Goal: Transaction & Acquisition: Purchase product/service

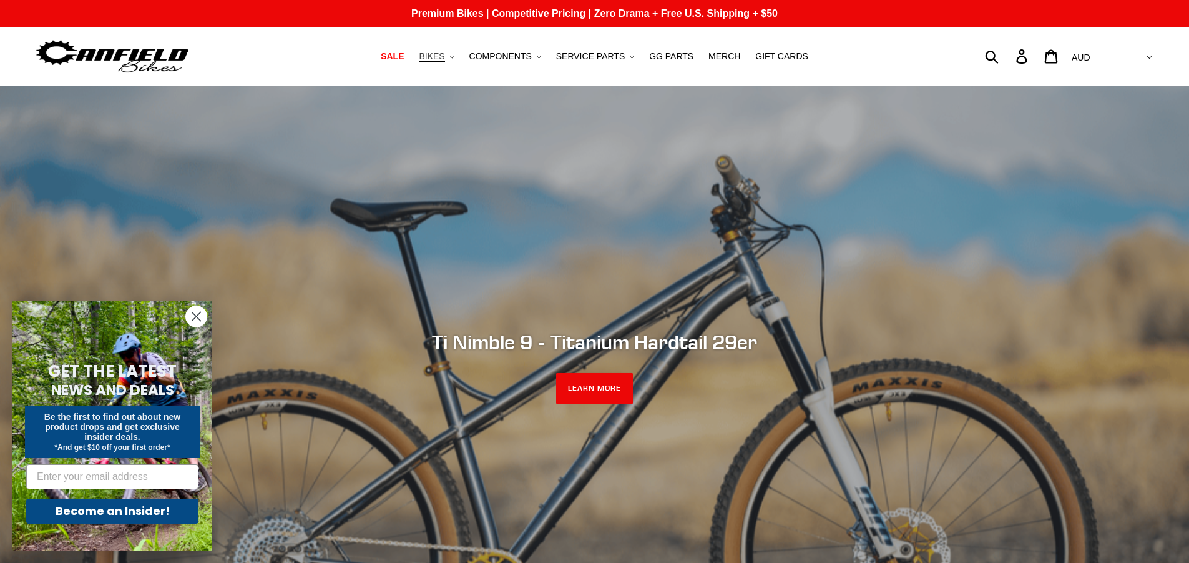
click at [458, 54] on button "BIKES .cls-1{fill:#231f20}" at bounding box center [436, 56] width 47 height 17
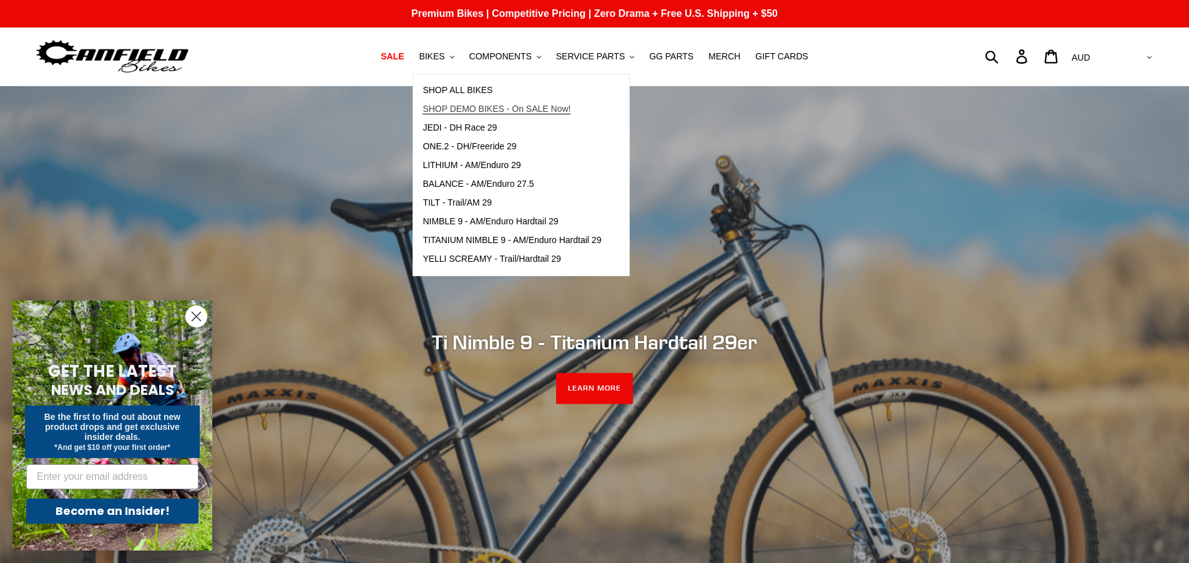
click at [486, 111] on span "SHOP DEMO BIKES - On SALE Now!" at bounding box center [497, 109] width 148 height 11
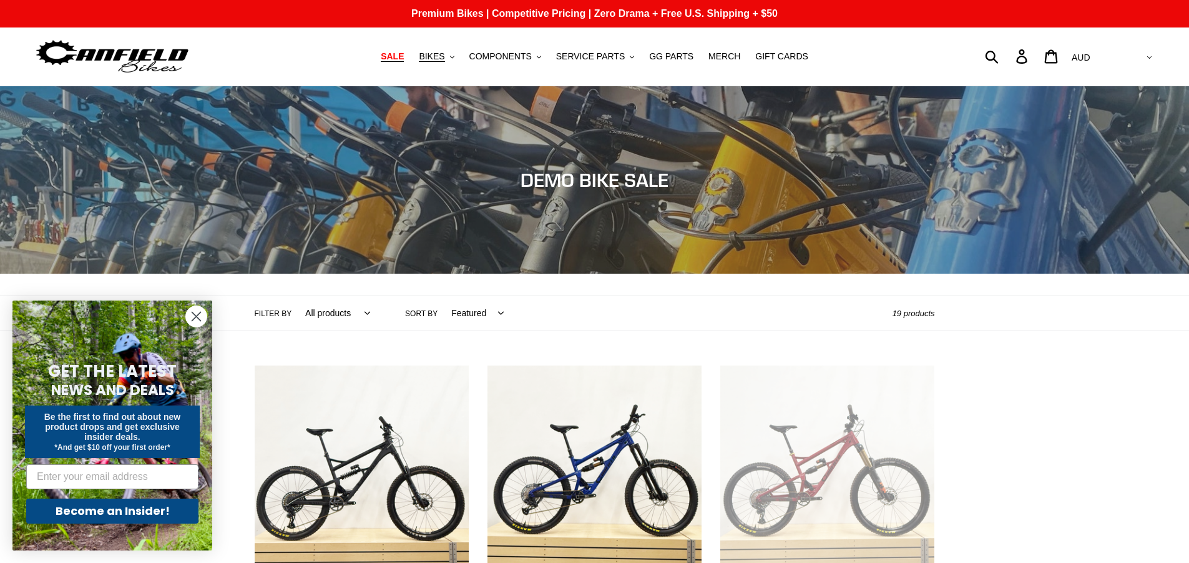
click at [404, 54] on span "SALE" at bounding box center [392, 56] width 23 height 11
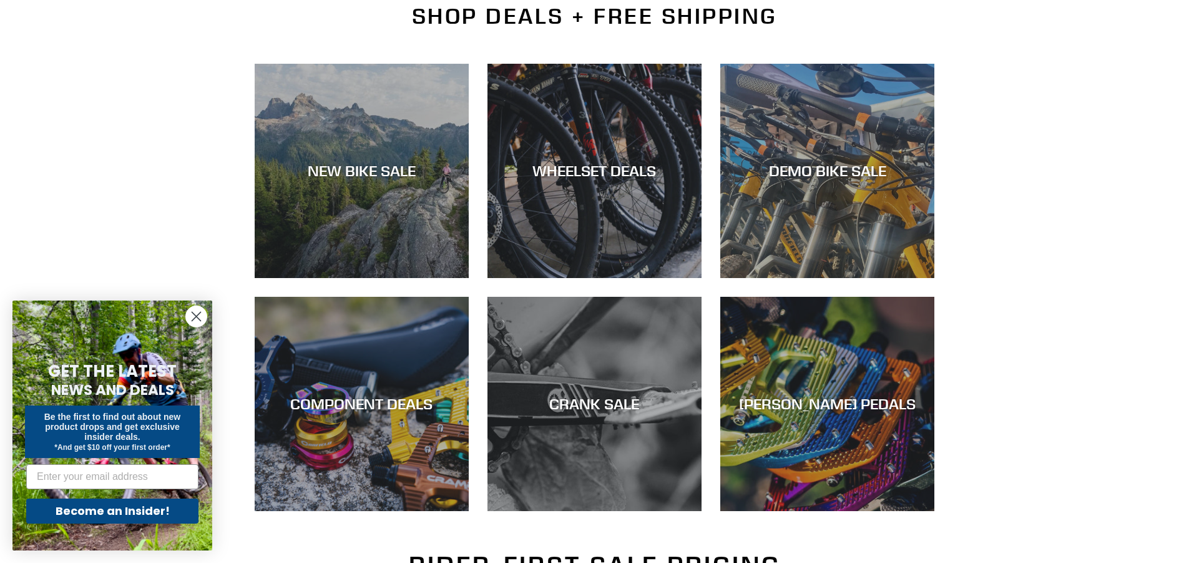
scroll to position [312, 0]
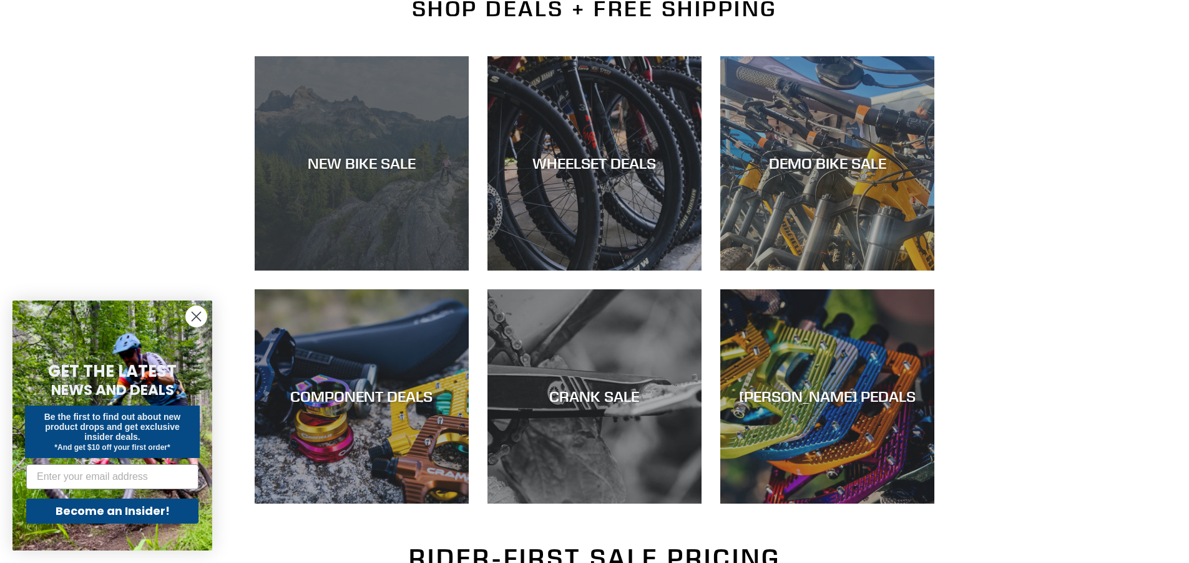
click at [390, 270] on div "NEW BIKE SALE" at bounding box center [362, 270] width 214 height 0
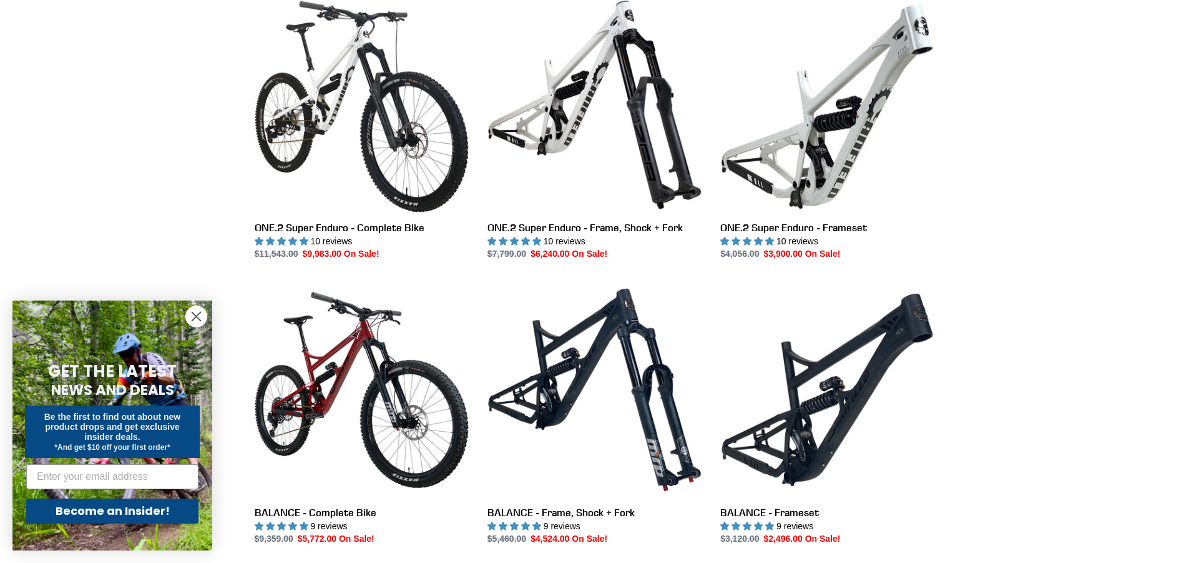
scroll to position [874, 0]
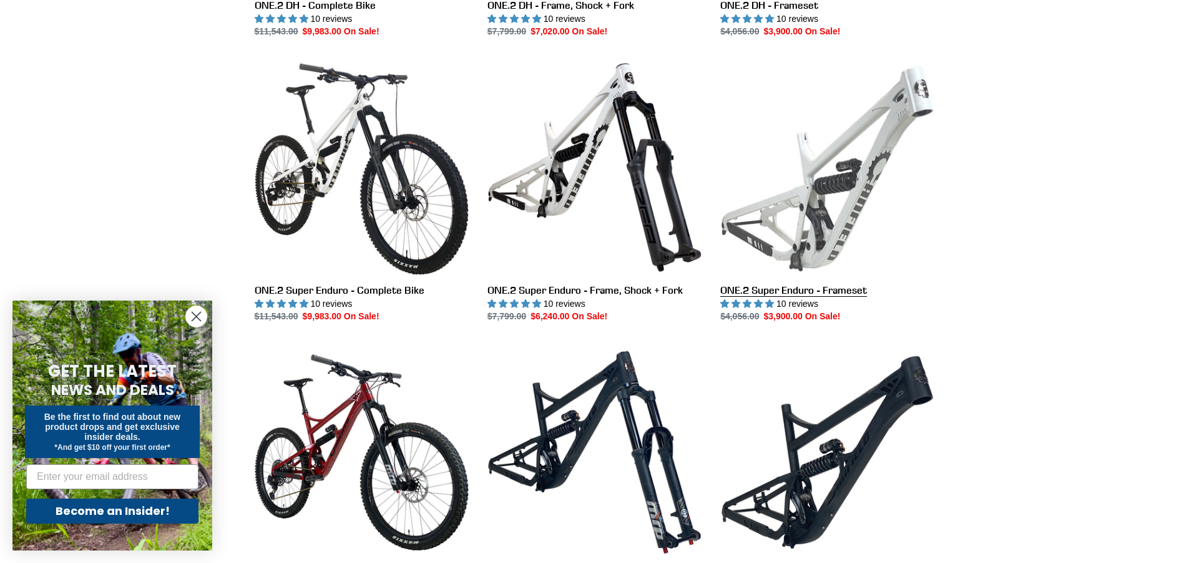
click at [822, 200] on link "ONE.2 Super Enduro - Frameset" at bounding box center [828, 191] width 214 height 263
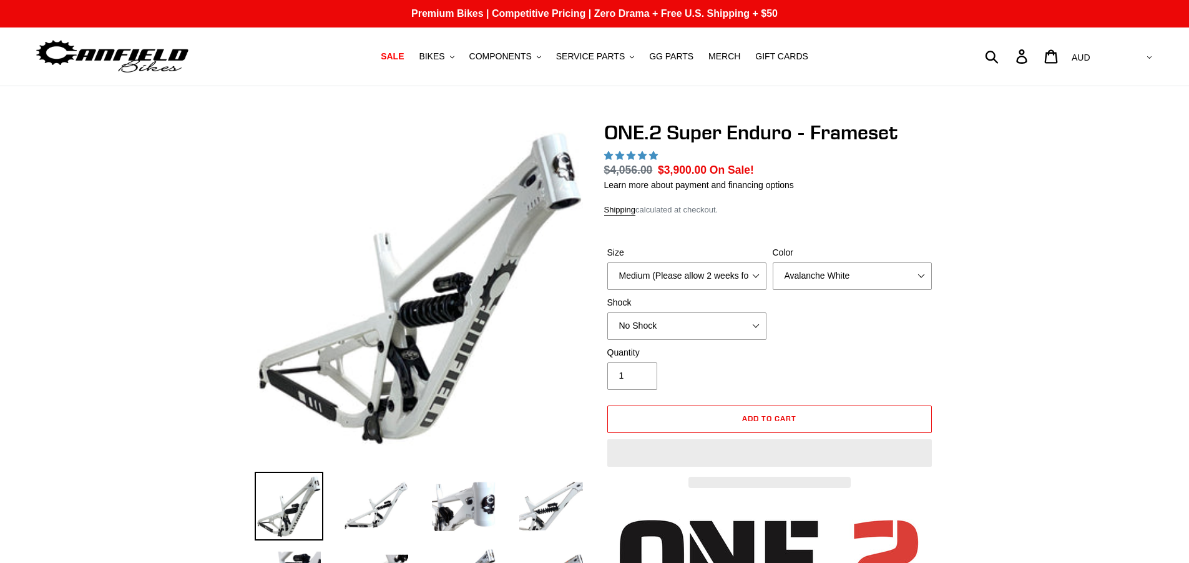
select select "highest-rating"
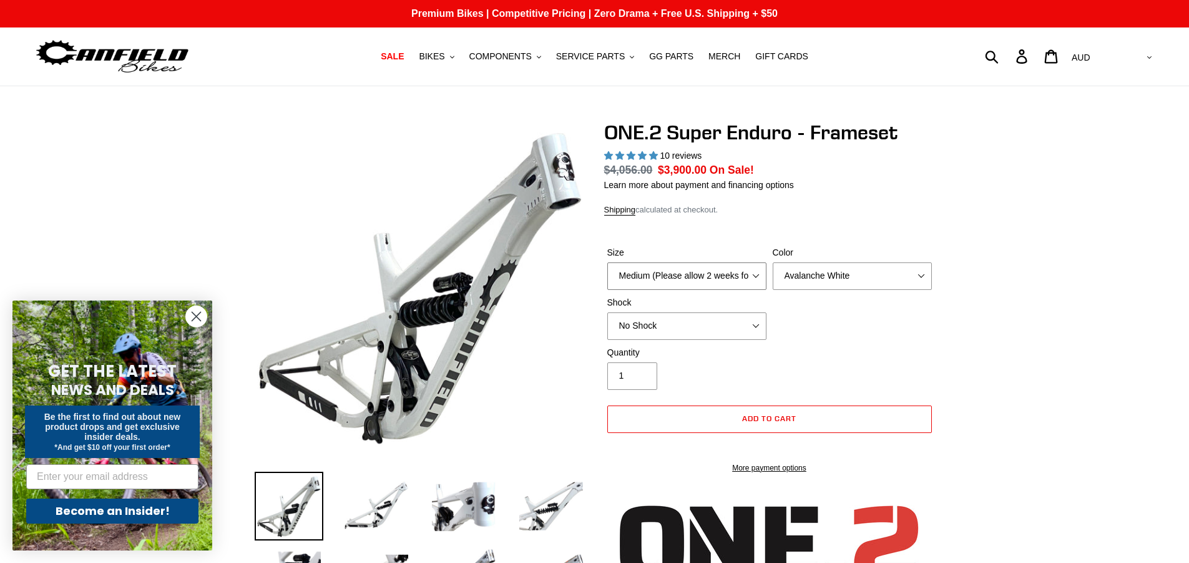
click at [762, 280] on select "Medium (Please allow 2 weeks for delivery) Large (Sold Out)" at bounding box center [687, 275] width 159 height 27
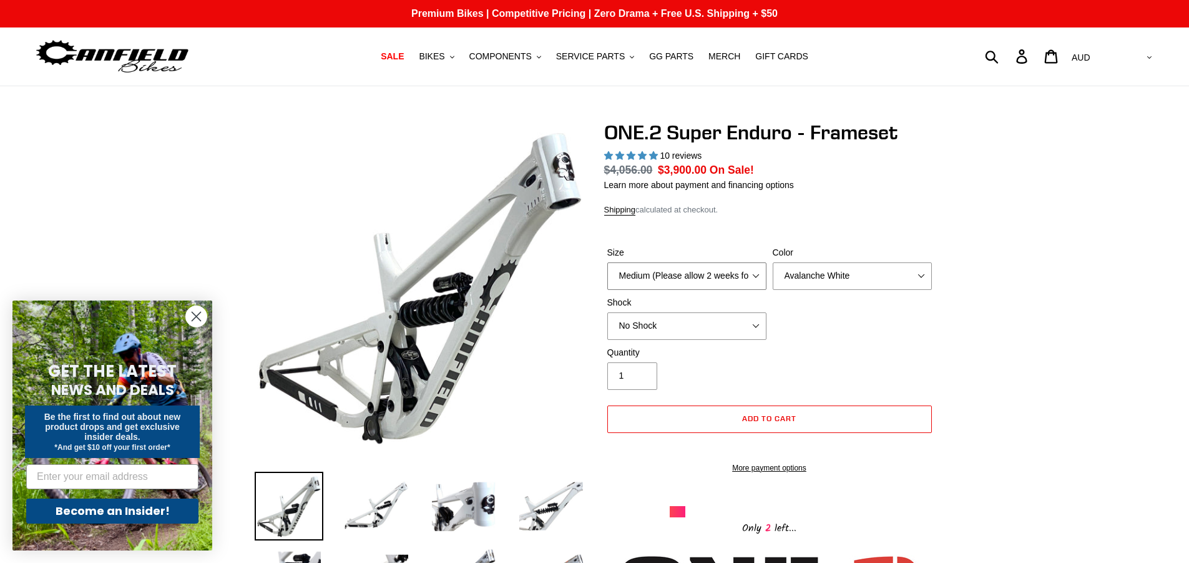
click at [762, 280] on select "Medium (Please allow 2 weeks for delivery) Large (Sold Out)" at bounding box center [687, 275] width 159 height 27
click at [925, 278] on select "Avalanche White Bentonite Grey" at bounding box center [852, 275] width 159 height 27
click at [773, 262] on select "Avalanche White Bentonite Grey" at bounding box center [852, 275] width 159 height 27
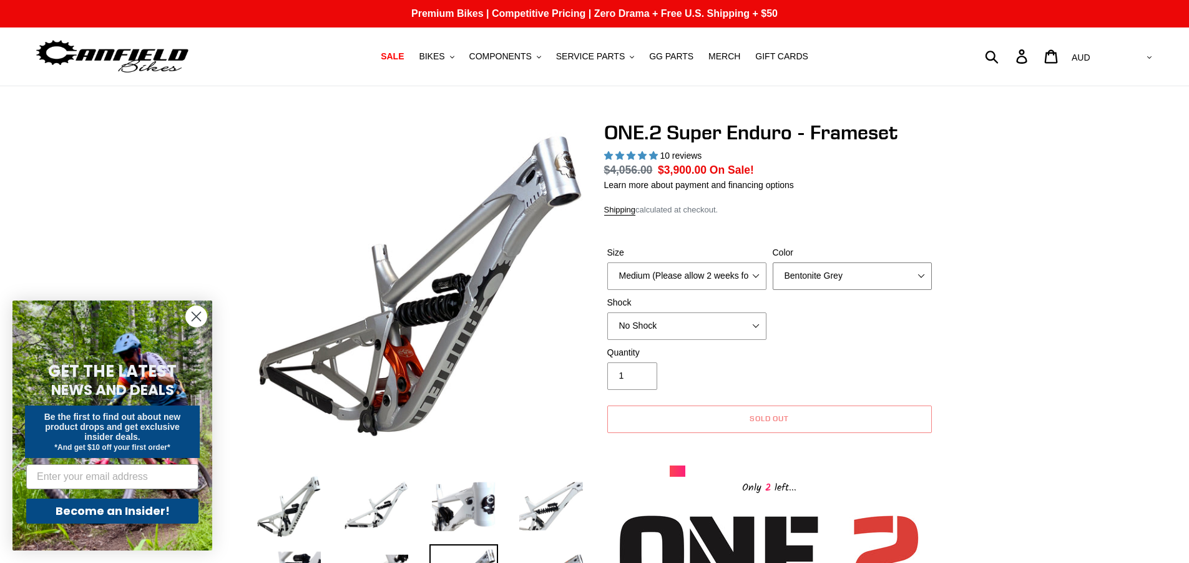
click at [922, 275] on select "Avalanche White Bentonite Grey" at bounding box center [852, 275] width 159 height 27
select select "Avalanche White"
click at [773, 262] on select "Avalanche White Bentonite Grey" at bounding box center [852, 275] width 159 height 27
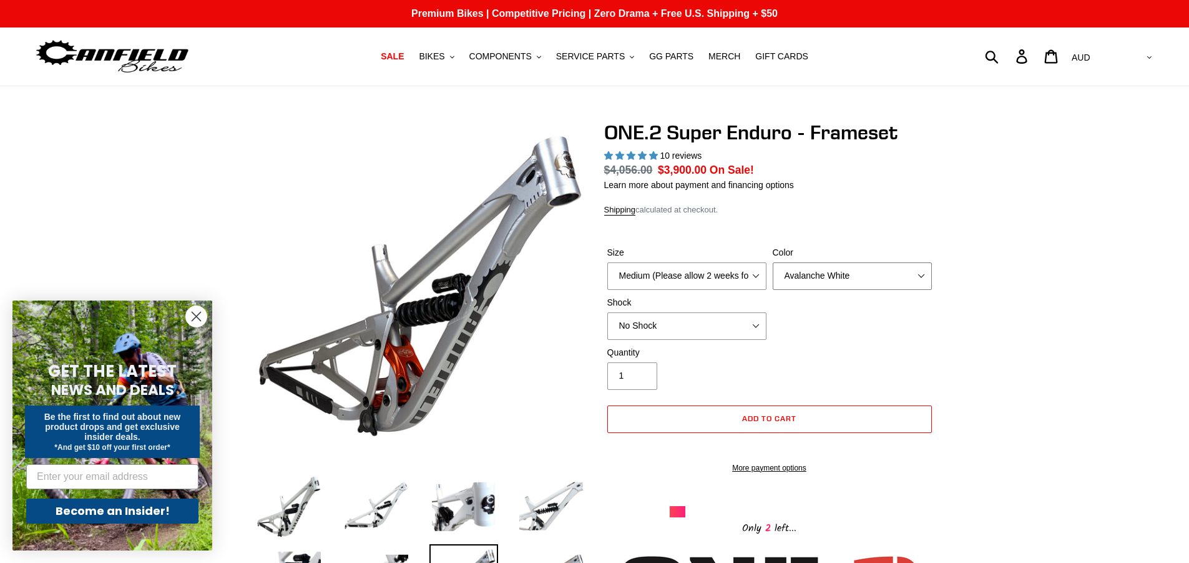
click at [927, 284] on select "Avalanche White Bentonite Grey" at bounding box center [852, 275] width 159 height 27
click at [773, 262] on select "Avalanche White Bentonite Grey" at bounding box center [852, 275] width 159 height 27
click at [754, 325] on select "No Shock RockShox Vivid Coil" at bounding box center [687, 325] width 159 height 27
click at [608, 312] on select "No Shock RockShox Vivid Coil" at bounding box center [687, 325] width 159 height 27
click at [744, 327] on select "No Shock RockShox Vivid Coil" at bounding box center [687, 325] width 159 height 27
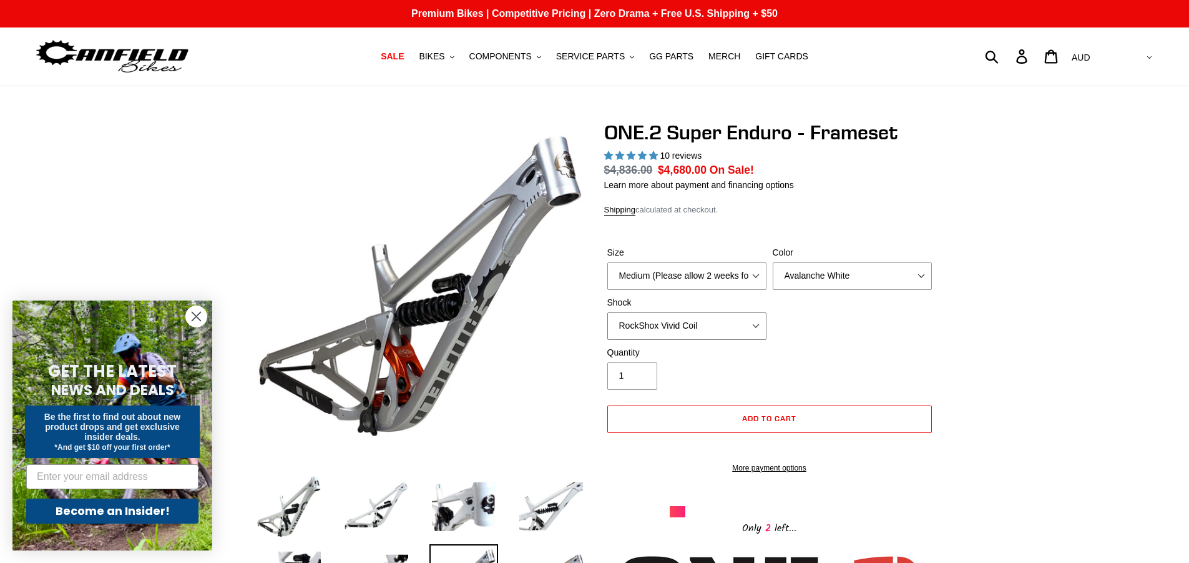
select select "No Shock"
click at [608, 312] on select "No Shock RockShox Vivid Coil" at bounding box center [687, 325] width 159 height 27
